Goal: Information Seeking & Learning: Learn about a topic

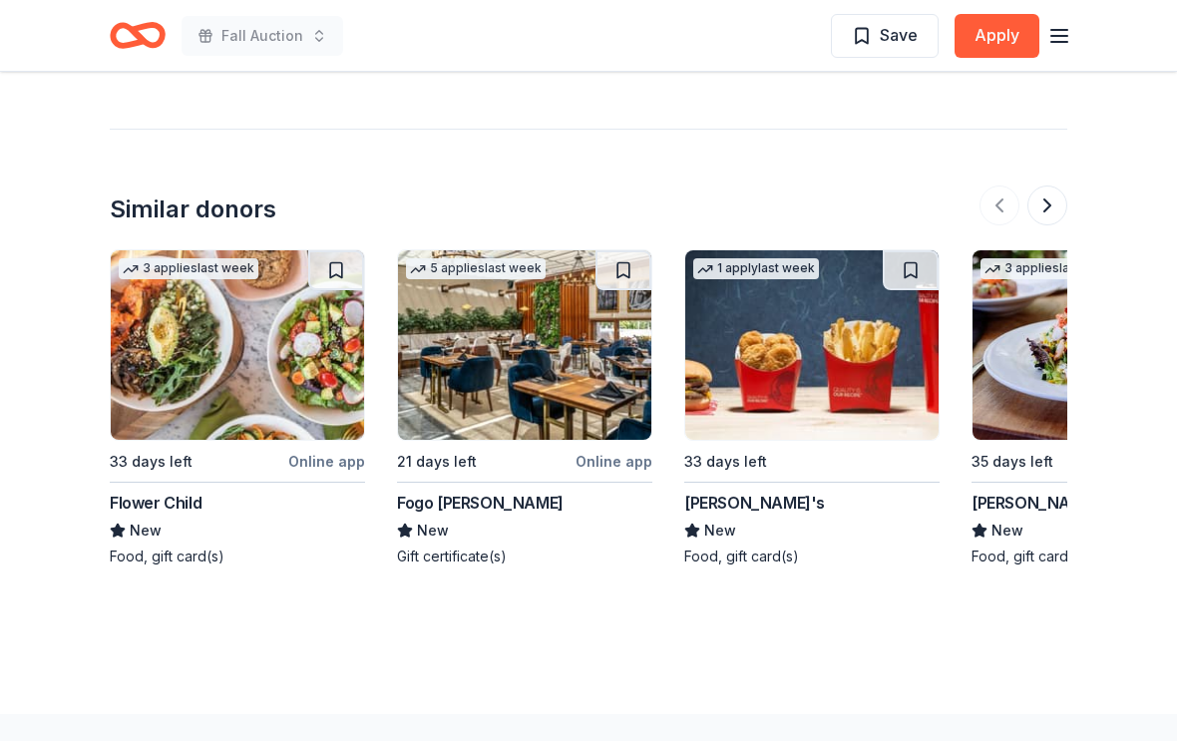
scroll to position [1858, 0]
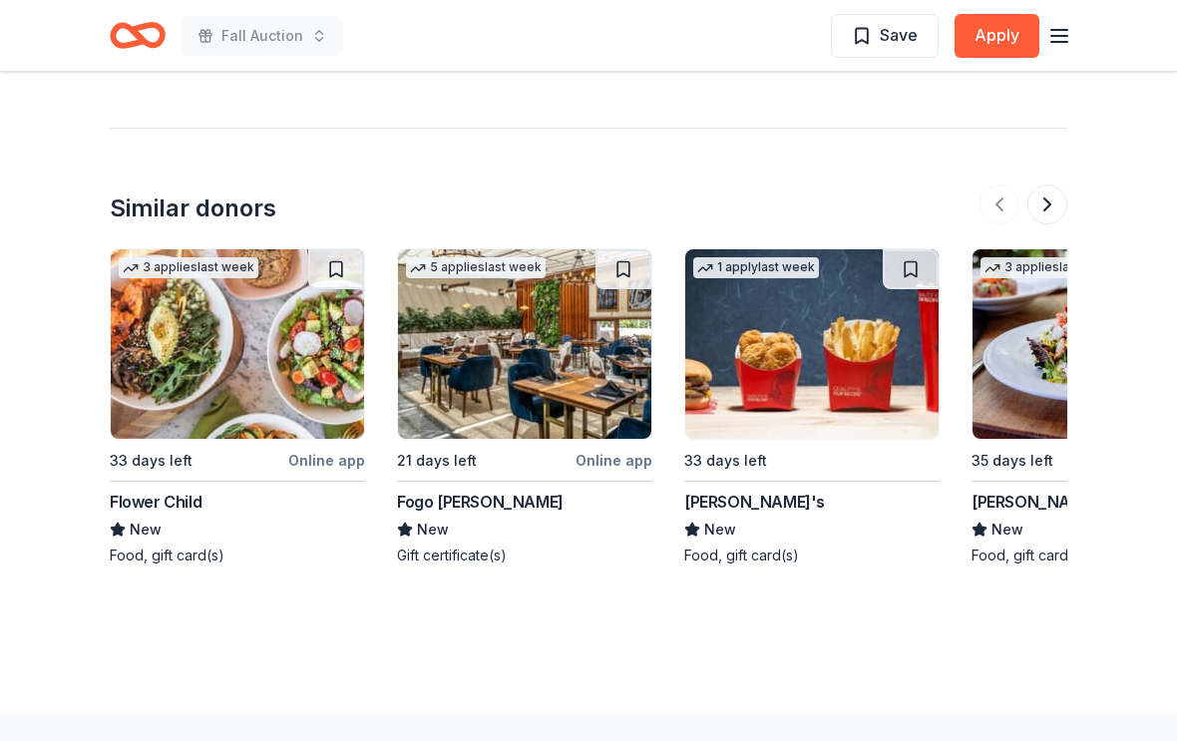
click at [738, 491] on div "Wendy's" at bounding box center [754, 503] width 141 height 24
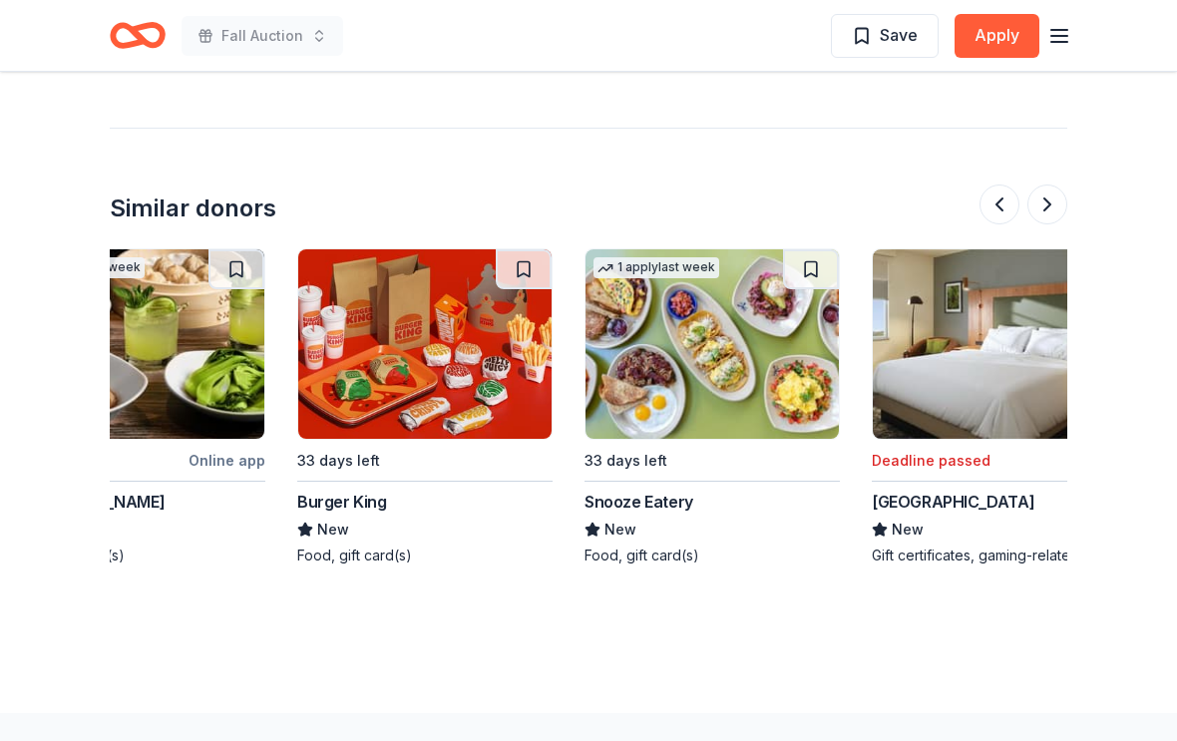
scroll to position [0, 1261]
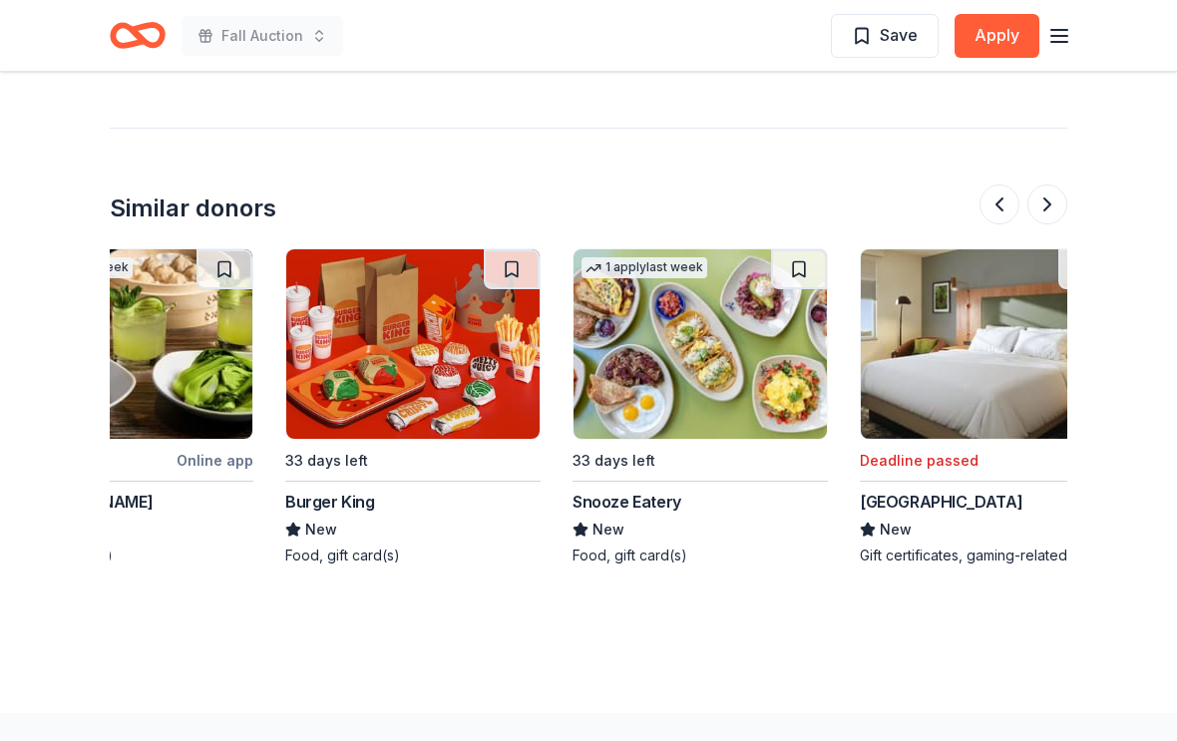
click at [303, 490] on div "Burger King" at bounding box center [330, 502] width 90 height 24
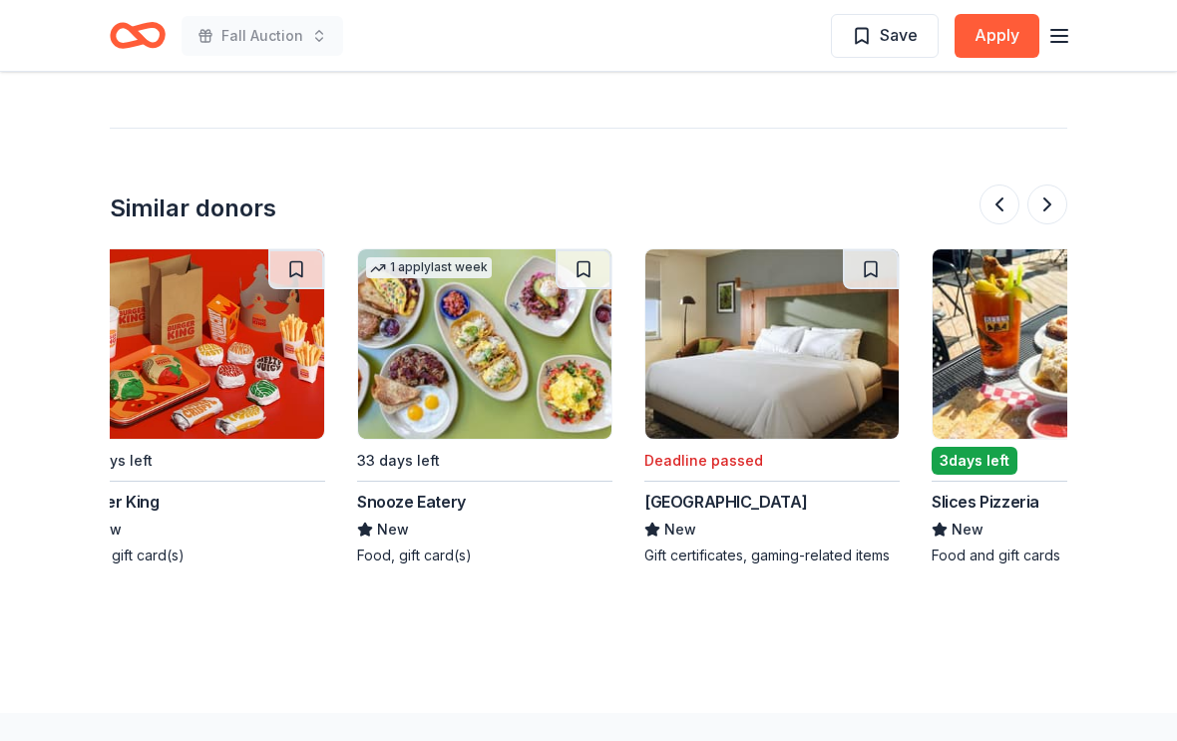
scroll to position [0, 1478]
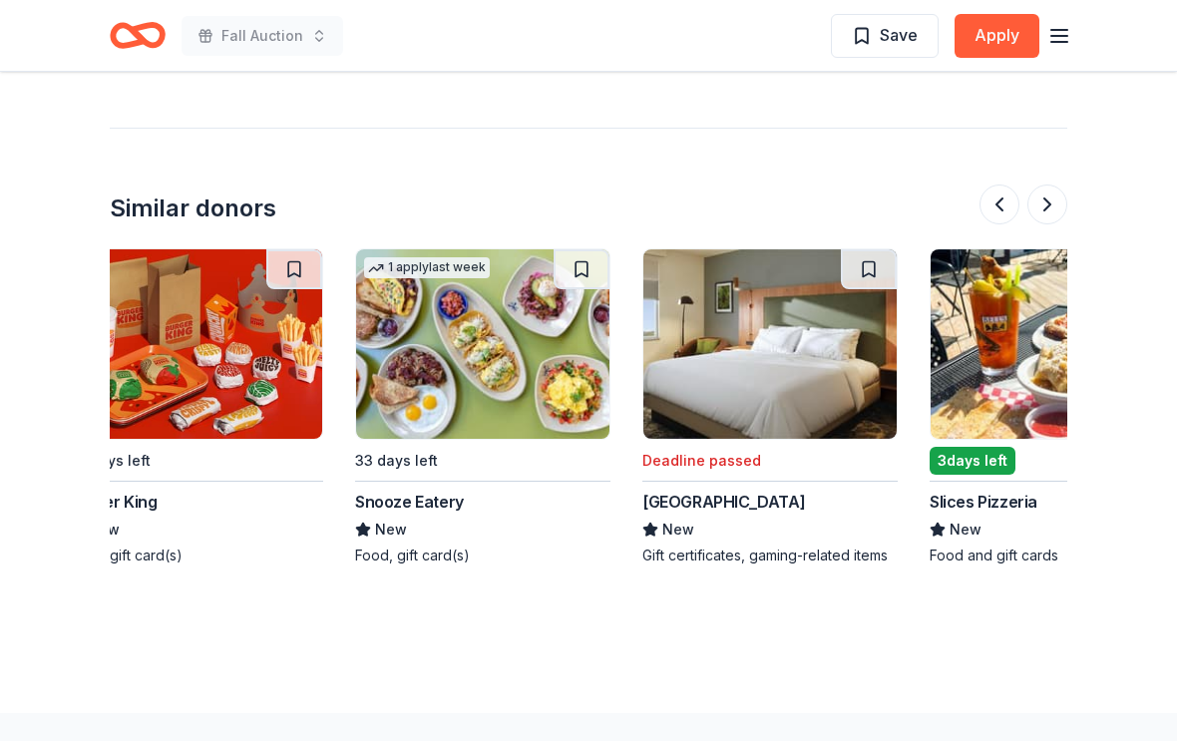
click at [392, 490] on div "Snooze Eatery" at bounding box center [409, 502] width 109 height 24
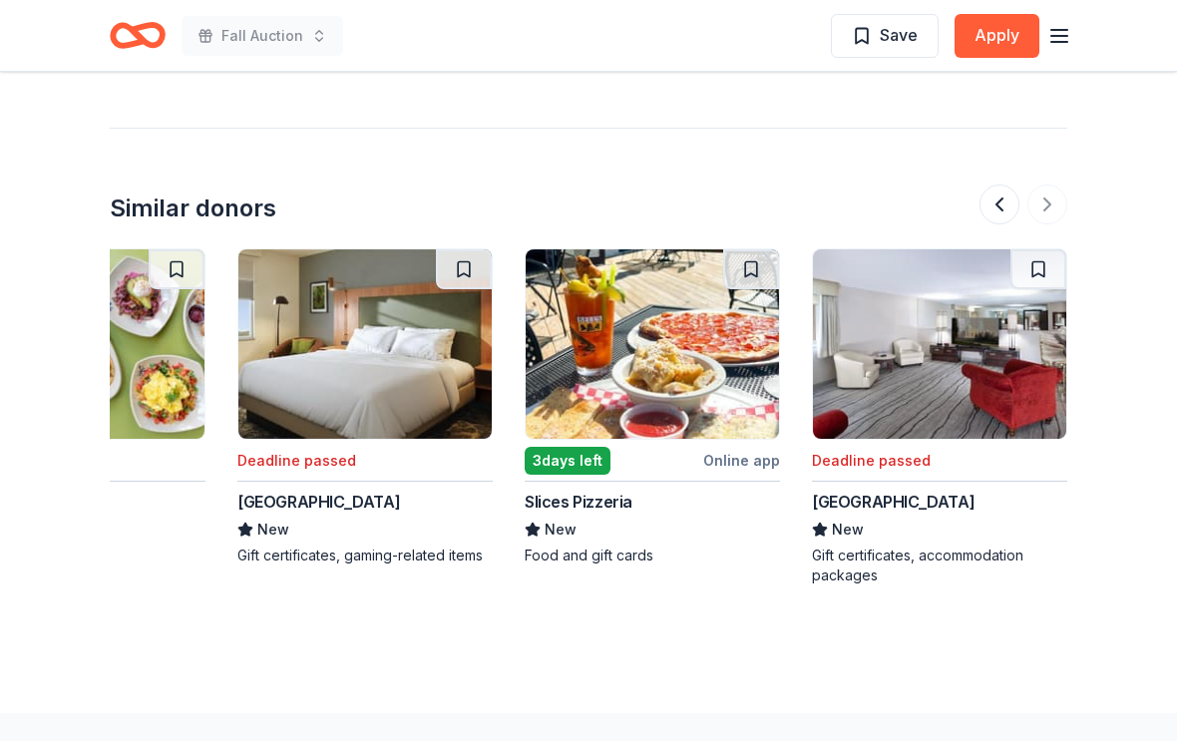
scroll to position [0, 1883]
click at [691, 346] on img at bounding box center [652, 343] width 253 height 189
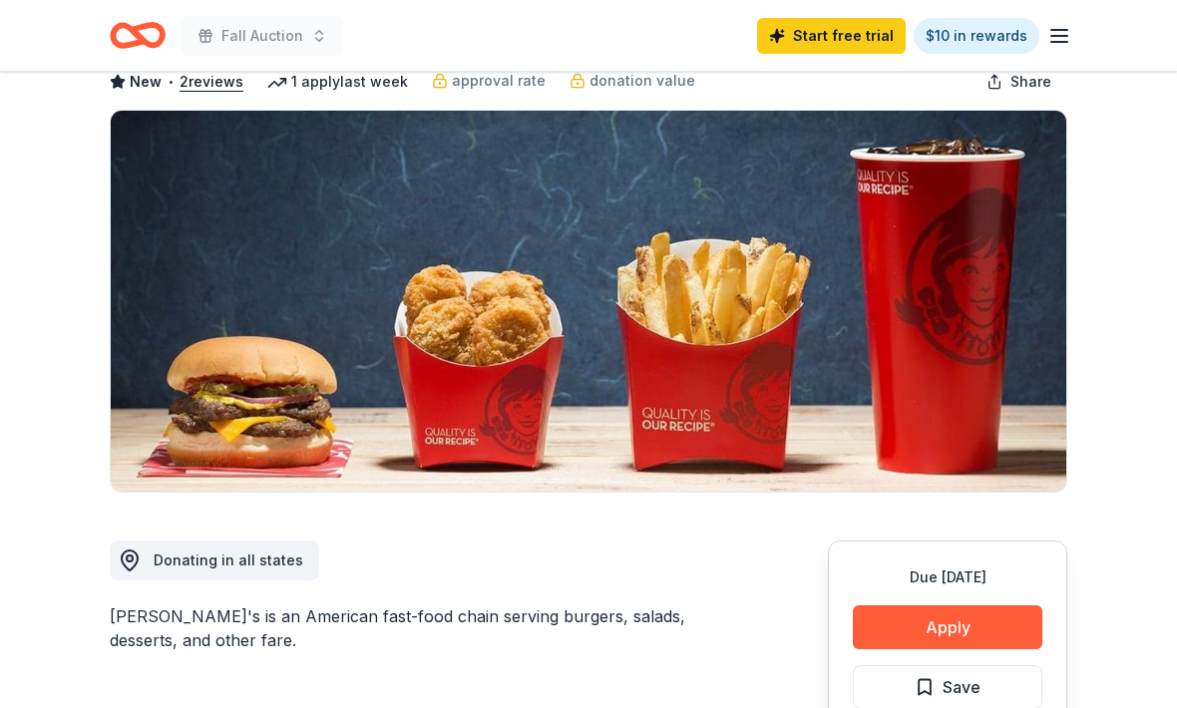
scroll to position [113, 0]
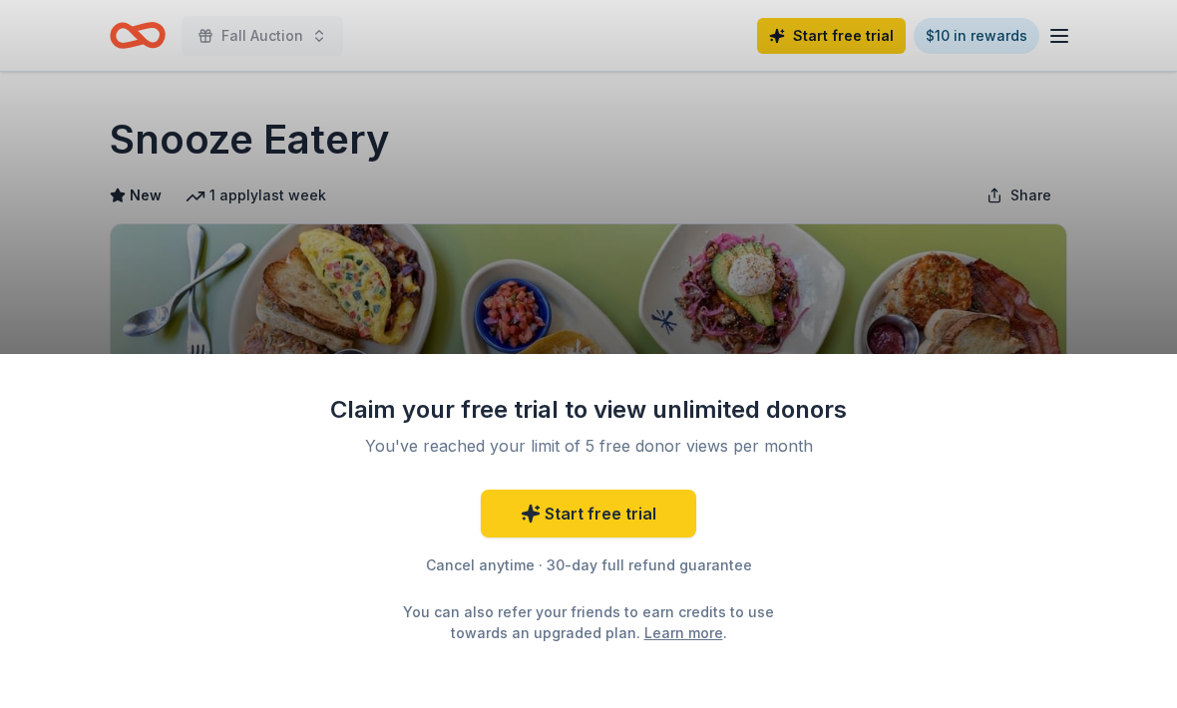
click at [59, 157] on div "Claim your free trial to view unlimited donors You've reached your limit of 5 f…" at bounding box center [588, 354] width 1177 height 708
click at [67, 171] on div "Claim your free trial to view unlimited donors You've reached your limit of 5 f…" at bounding box center [588, 354] width 1177 height 708
click at [104, 199] on div "Claim your free trial to view unlimited donors You've reached your limit of 5 f…" at bounding box center [588, 354] width 1177 height 708
click at [56, 135] on div "Claim your free trial to view unlimited donors You've reached your limit of 5 f…" at bounding box center [588, 354] width 1177 height 708
click at [55, 134] on div "Claim your free trial to view unlimited donors You've reached your limit of 5 f…" at bounding box center [588, 354] width 1177 height 708
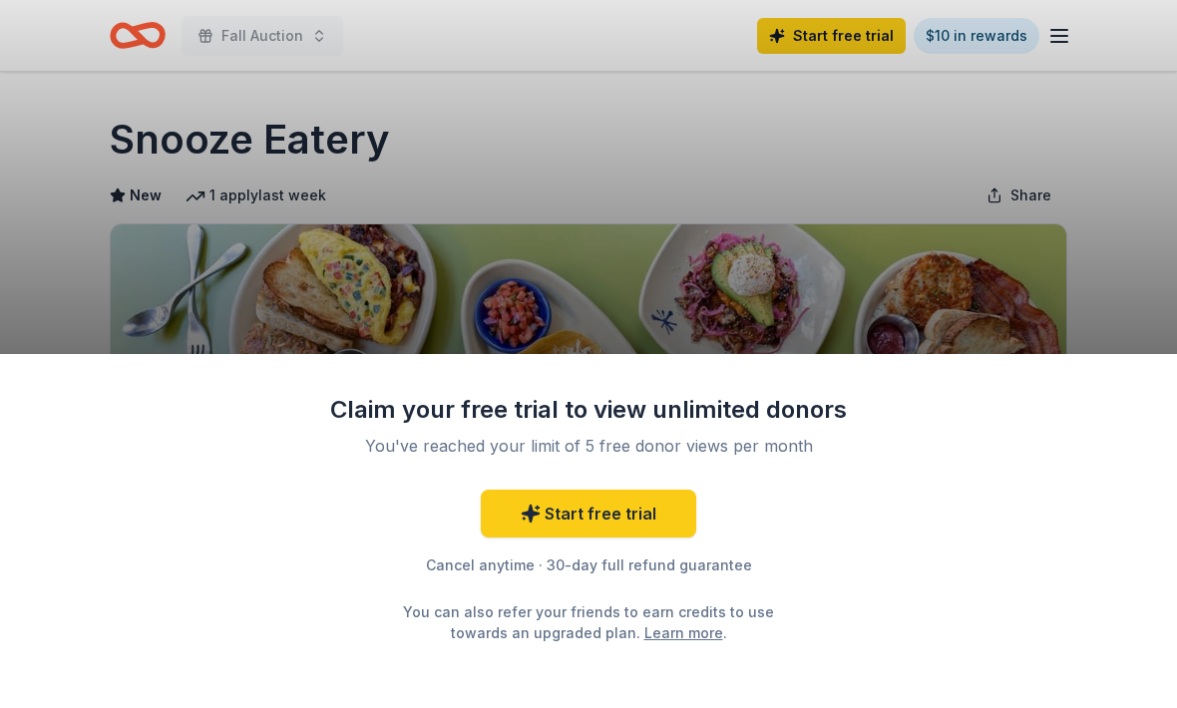
click at [76, 207] on div "Claim your free trial to view unlimited donors You've reached your limit of 5 f…" at bounding box center [588, 354] width 1177 height 708
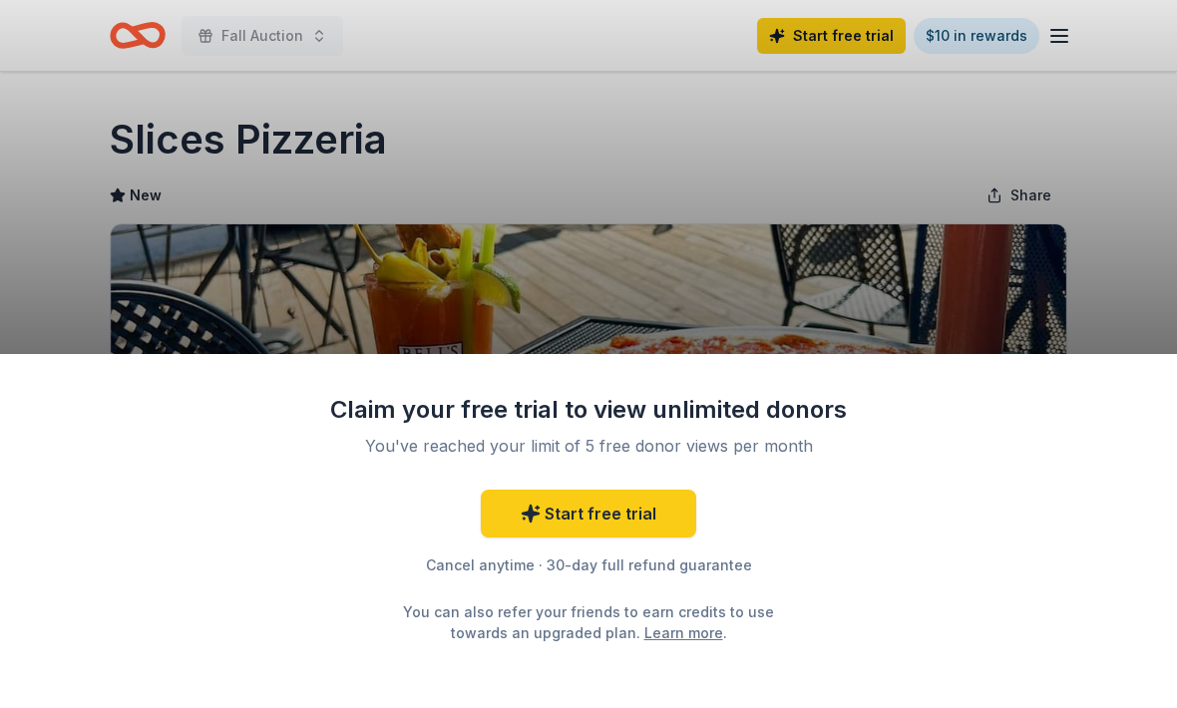
click at [108, 326] on div "Claim your free trial to view unlimited donors You've reached your limit of 5 f…" at bounding box center [588, 354] width 1177 height 708
click at [113, 283] on div "Claim your free trial to view unlimited donors You've reached your limit of 5 f…" at bounding box center [588, 354] width 1177 height 708
click at [38, 226] on div "Claim your free trial to view unlimited donors You've reached your limit of 5 f…" at bounding box center [588, 354] width 1177 height 708
click at [45, 226] on div "Claim your free trial to view unlimited donors You've reached your limit of 5 f…" at bounding box center [588, 354] width 1177 height 708
click at [44, 225] on div "Claim your free trial to view unlimited donors You've reached your limit of 5 f…" at bounding box center [588, 354] width 1177 height 708
